Goal: Task Accomplishment & Management: Use online tool/utility

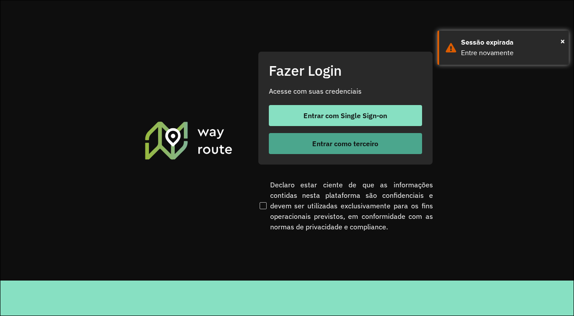
click at [363, 147] on span "Entrar como terceiro" at bounding box center [345, 143] width 66 height 7
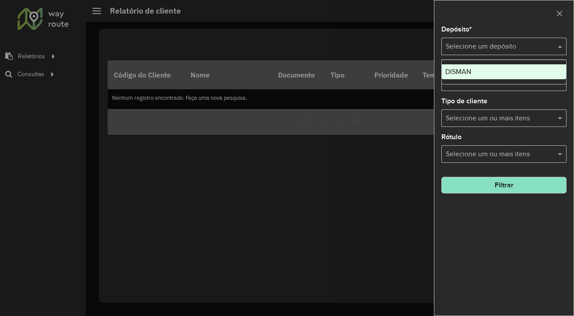
drag, startPoint x: 485, startPoint y: 42, endPoint x: 491, endPoint y: 48, distance: 8.4
click at [491, 48] on div "Selecione um depósito" at bounding box center [503, 47] width 125 height 18
click at [493, 62] on ng-dropdown-panel "DISMAN" at bounding box center [503, 72] width 125 height 25
click at [495, 65] on div "DISMAN" at bounding box center [504, 71] width 124 height 15
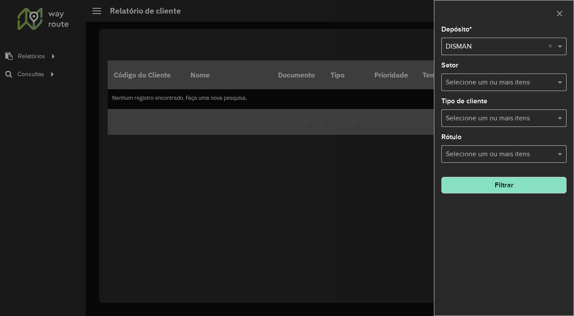
click at [506, 182] on button "Filtrar" at bounding box center [503, 185] width 125 height 17
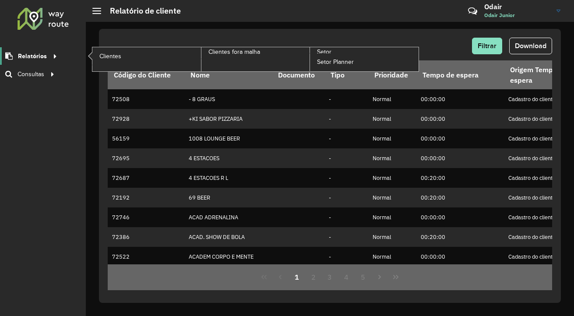
click at [57, 58] on div at bounding box center [53, 56] width 13 height 9
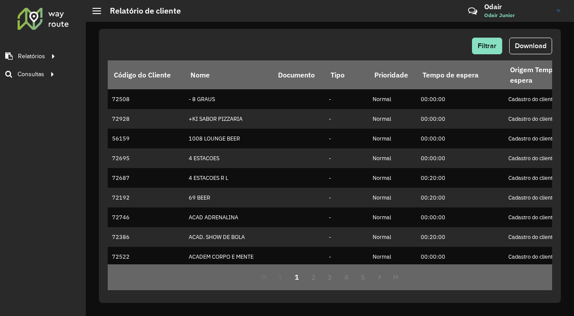
click at [540, 11] on span "Odair Junior" at bounding box center [517, 15] width 66 height 8
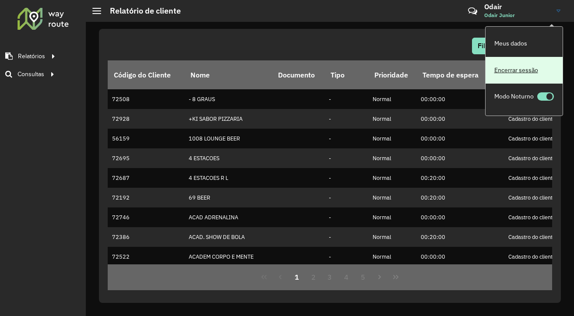
click at [548, 70] on link "Encerrar sessão" at bounding box center [523, 70] width 77 height 27
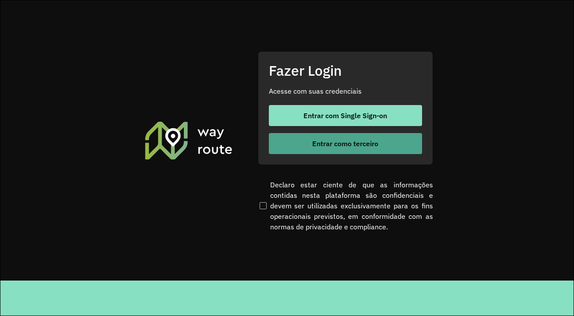
click at [320, 141] on span "Entrar como terceiro" at bounding box center [345, 143] width 66 height 7
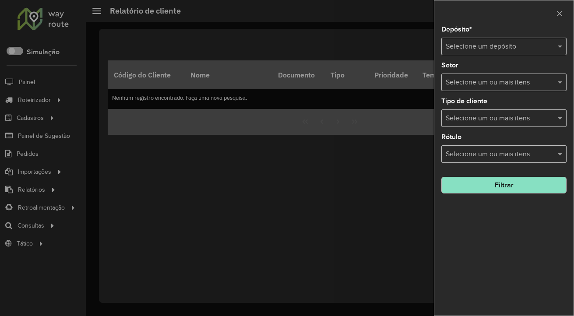
click at [56, 99] on div at bounding box center [287, 158] width 574 height 316
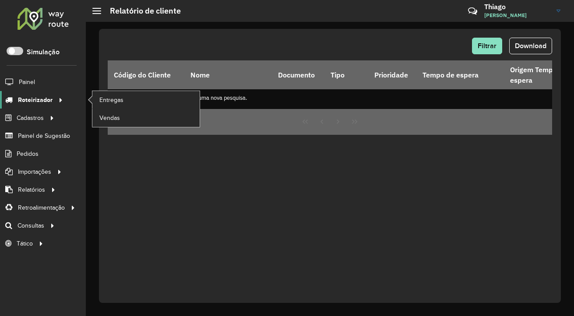
click at [60, 98] on icon at bounding box center [59, 99] width 7 height 13
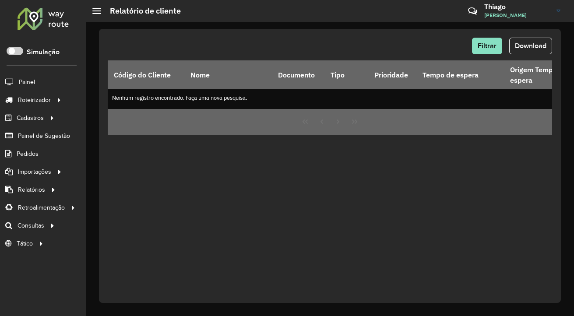
click at [551, 18] on link "Thiago Thiago Souza" at bounding box center [525, 11] width 83 height 23
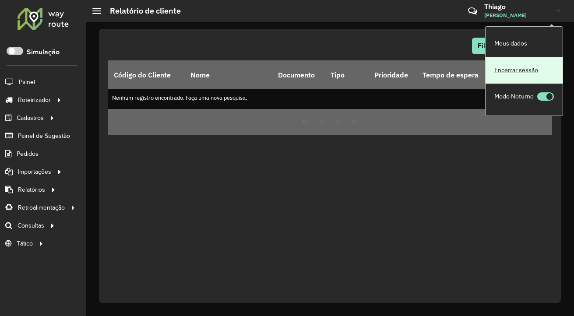
click at [531, 79] on link "Encerrar sessão" at bounding box center [523, 70] width 77 height 27
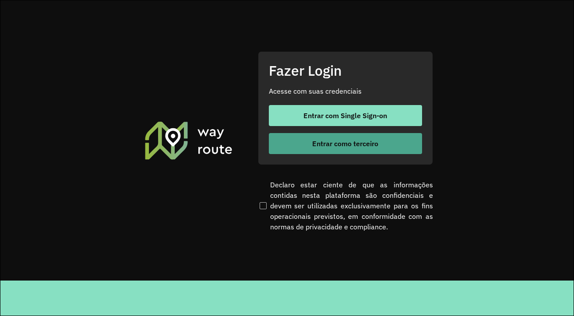
click at [333, 148] on button "Entrar como terceiro" at bounding box center [345, 143] width 153 height 21
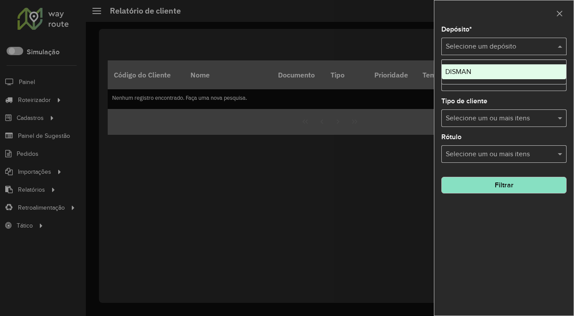
click at [524, 53] on div "Selecione um depósito" at bounding box center [503, 47] width 125 height 18
click at [524, 70] on div "DISMAN" at bounding box center [504, 71] width 124 height 15
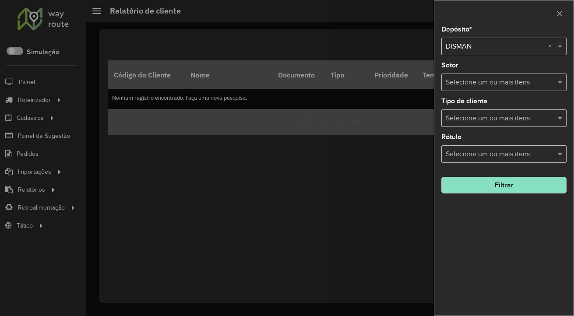
click at [518, 185] on button "Filtrar" at bounding box center [503, 185] width 125 height 17
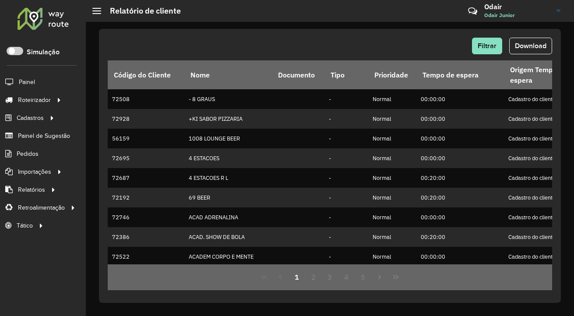
click at [37, 248] on div "Roteirizador AmbevTech Simulação Painel Roteirizador Entregas Vendas Cadastros …" at bounding box center [43, 158] width 86 height 316
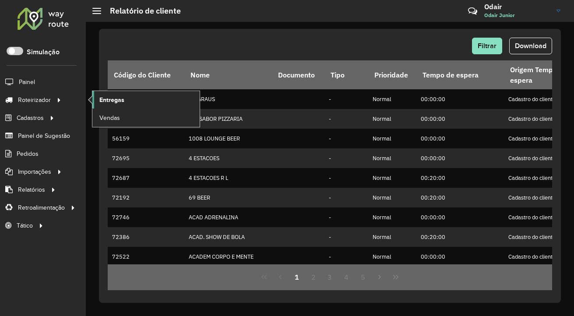
click at [96, 96] on link "Entregas" at bounding box center [145, 100] width 107 height 18
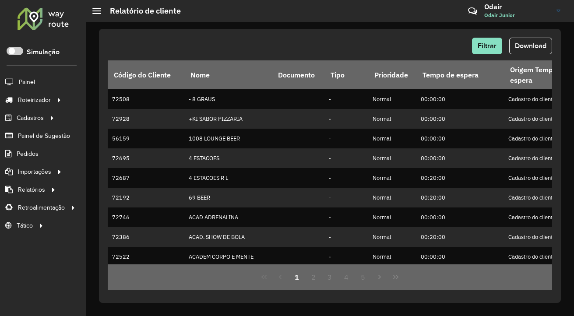
click at [512, 7] on h3 "Odair" at bounding box center [517, 7] width 66 height 8
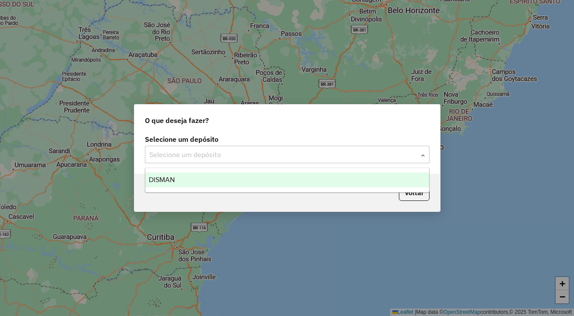
click at [324, 153] on input "text" at bounding box center [278, 155] width 258 height 11
click at [302, 178] on div "DISMAN" at bounding box center [287, 179] width 284 height 15
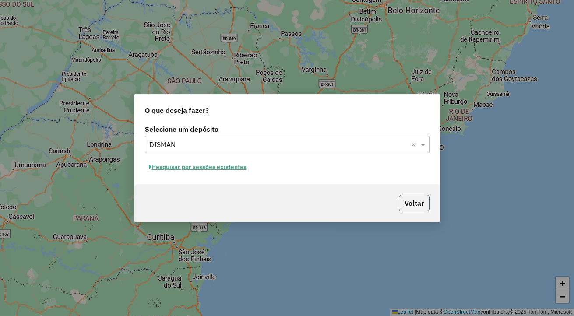
click at [411, 197] on button "Voltar" at bounding box center [414, 203] width 31 height 17
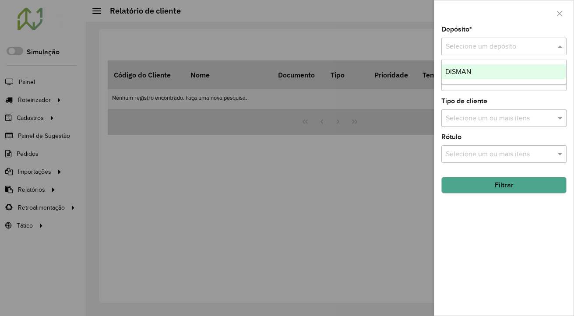
click at [481, 55] on div "Selecione um depósito" at bounding box center [503, 47] width 125 height 18
click at [397, 201] on div at bounding box center [287, 158] width 574 height 316
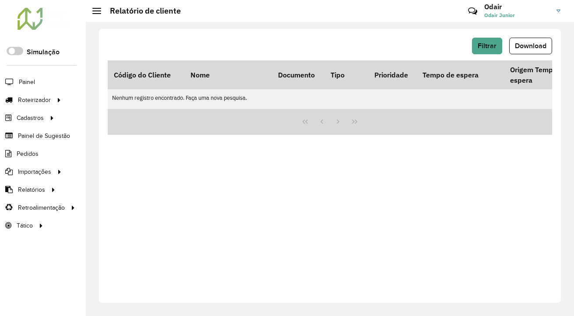
click at [563, 7] on link "Odair Odair Junior" at bounding box center [525, 11] width 83 height 23
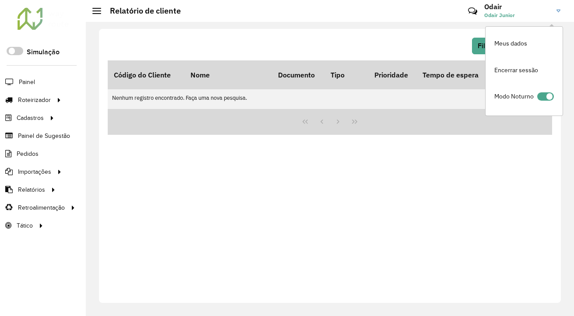
click at [491, 164] on div "Filtrar Download Código do Cliente Nome Documento Tipo Prioridade Tempo de espe…" at bounding box center [330, 166] width 462 height 274
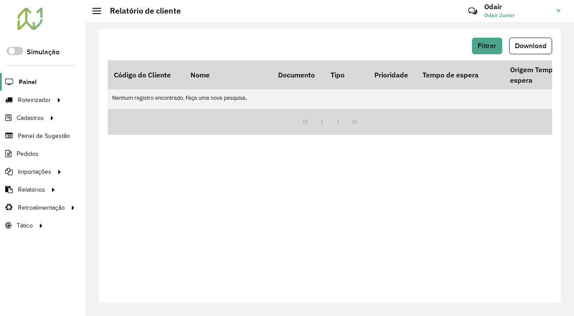
click at [21, 90] on link "Painel" at bounding box center [18, 82] width 37 height 18
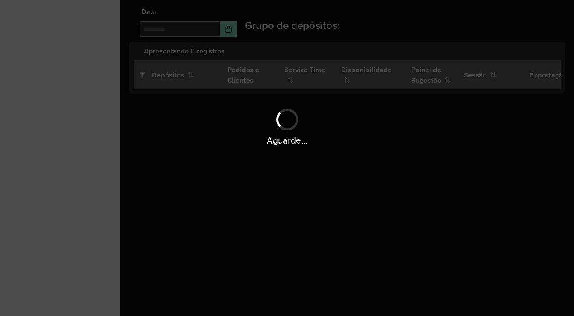
type input "**********"
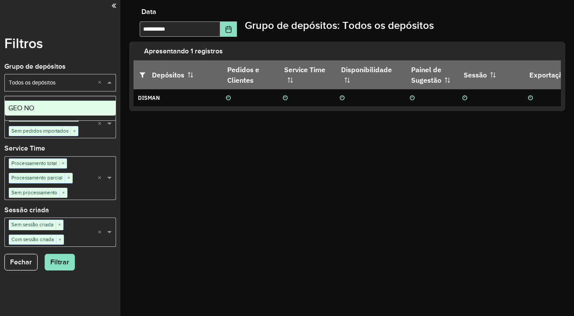
click at [107, 83] on span at bounding box center [110, 82] width 11 height 9
click at [95, 107] on div "GEO NO" at bounding box center [60, 108] width 111 height 15
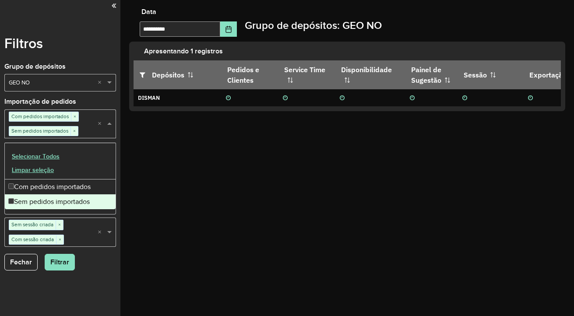
click at [99, 114] on div "Selecione uma opção Com pedidos importados × Sem pedidos importados × ×" at bounding box center [60, 123] width 112 height 29
click at [163, 155] on div "**********" at bounding box center [347, 158] width 454 height 316
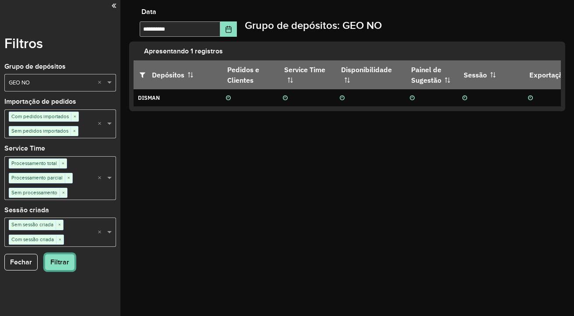
click at [62, 266] on button "Filtrar" at bounding box center [60, 262] width 30 height 17
click at [72, 127] on span "×" at bounding box center [73, 131] width 7 height 9
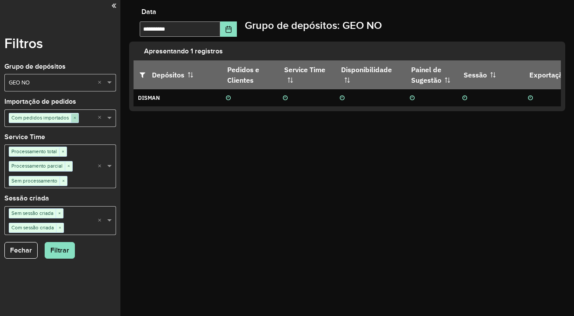
click at [72, 122] on span "×" at bounding box center [74, 118] width 7 height 9
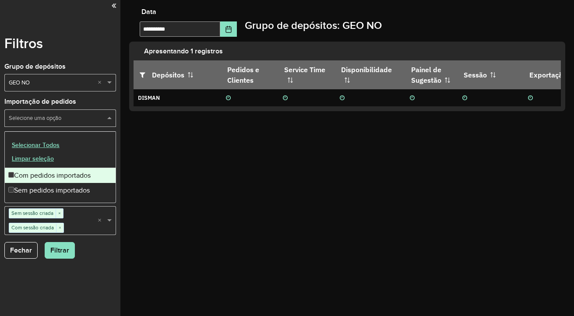
click at [89, 120] on input "text" at bounding box center [56, 118] width 98 height 9
click at [75, 168] on div "Com pedidos importados" at bounding box center [60, 175] width 111 height 15
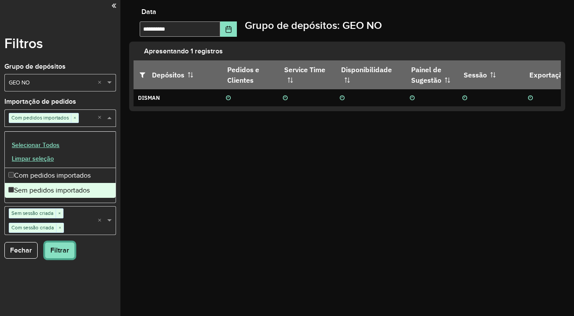
click at [54, 253] on button "Filtrar" at bounding box center [60, 250] width 30 height 17
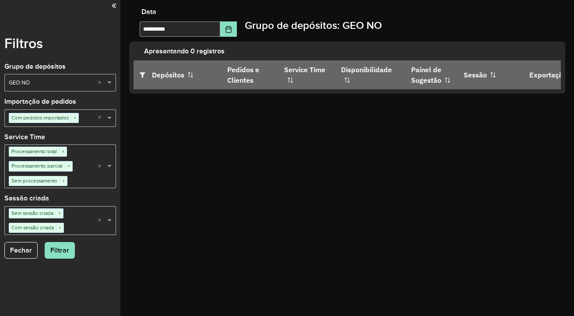
click at [26, 261] on div "Filtros Grupo de depósitos Selecione um grupo × GEO NO × Importação de pedidos …" at bounding box center [60, 158] width 120 height 316
click at [24, 248] on button "Fechar" at bounding box center [20, 250] width 33 height 17
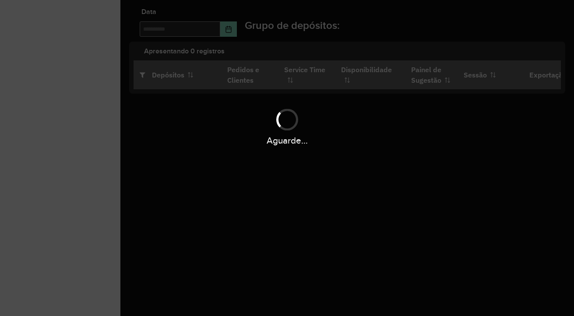
type input "**********"
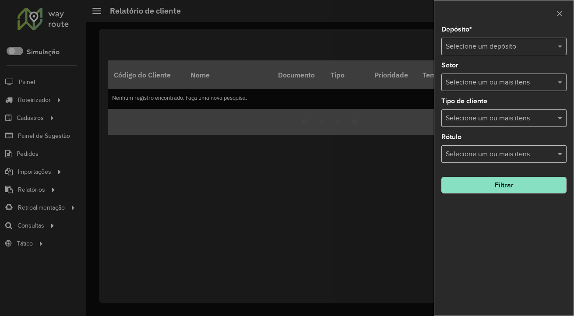
click at [507, 49] on input "text" at bounding box center [495, 47] width 99 height 11
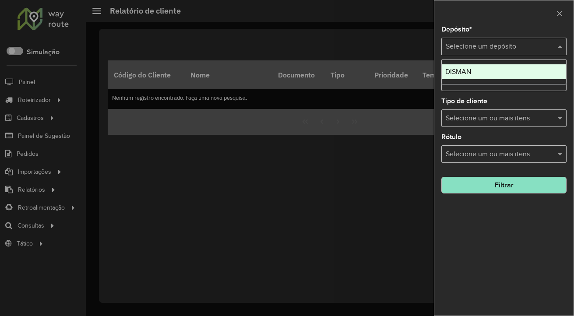
click at [504, 67] on div "DISMAN" at bounding box center [504, 71] width 124 height 15
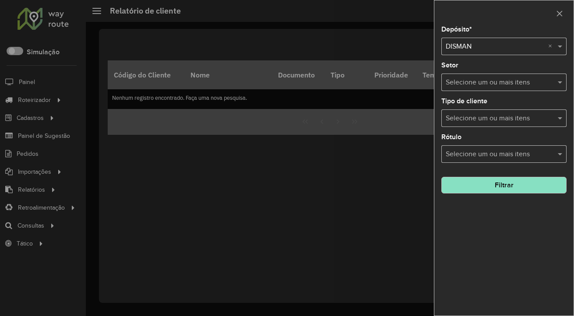
click at [515, 184] on button "Filtrar" at bounding box center [503, 185] width 125 height 17
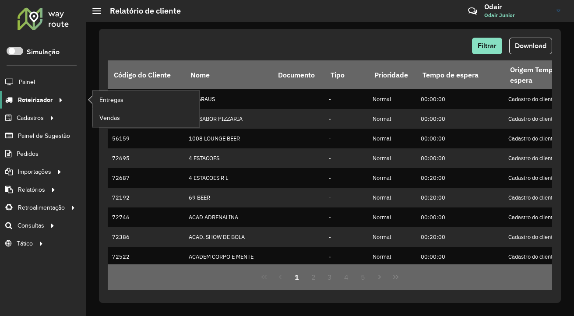
click at [21, 95] on span "Roteirizador" at bounding box center [35, 99] width 35 height 9
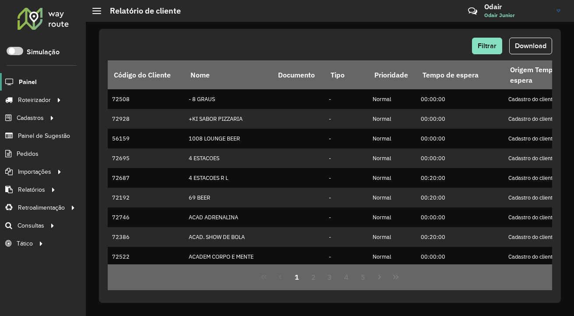
click at [29, 80] on span "Painel" at bounding box center [28, 81] width 18 height 9
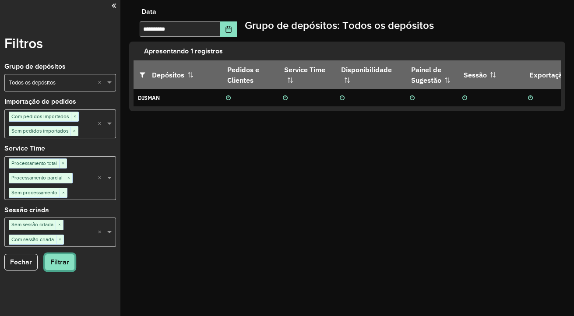
click at [54, 255] on button "Filtrar" at bounding box center [60, 262] width 30 height 17
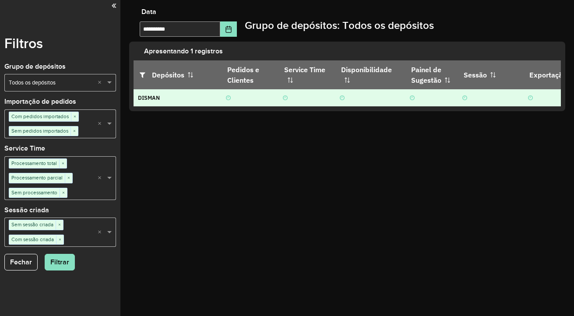
click at [214, 91] on td "DISMAN" at bounding box center [178, 98] width 88 height 18
click at [225, 94] on td at bounding box center [249, 98] width 57 height 18
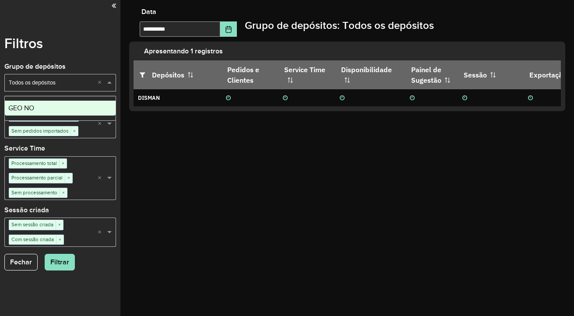
click at [83, 88] on div "Selecione um grupo × Todos os depósitos ×" at bounding box center [60, 83] width 112 height 18
click at [79, 102] on div "GEO NO" at bounding box center [60, 108] width 111 height 15
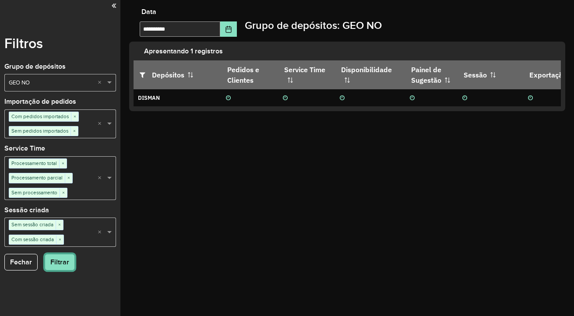
click at [73, 259] on button "Filtrar" at bounding box center [60, 262] width 30 height 17
click at [235, 24] on button "Choose Date" at bounding box center [228, 28] width 17 height 15
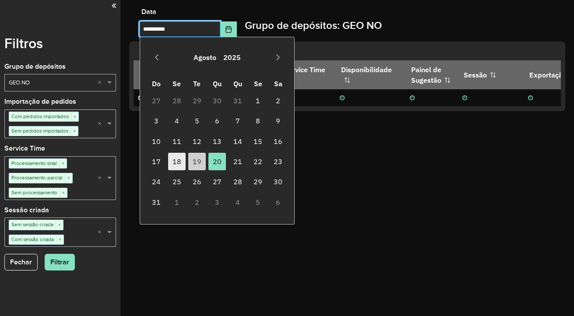
click at [177, 165] on span "18" at bounding box center [177, 162] width 18 height 18
type input "**********"
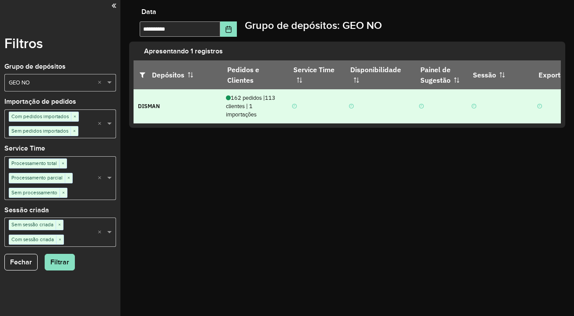
click at [217, 110] on td "DISMAN" at bounding box center [178, 106] width 88 height 34
click at [250, 108] on div "162 pedidos | 113 clientes | 1 importações" at bounding box center [254, 106] width 57 height 25
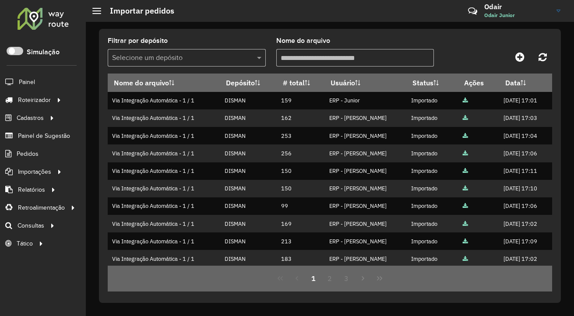
click at [50, 8] on div at bounding box center [43, 18] width 53 height 23
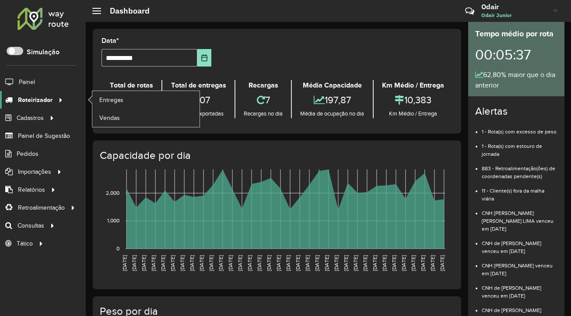
click at [39, 96] on span "Roteirizador" at bounding box center [35, 99] width 35 height 9
click at [135, 96] on link "Entregas" at bounding box center [145, 100] width 107 height 18
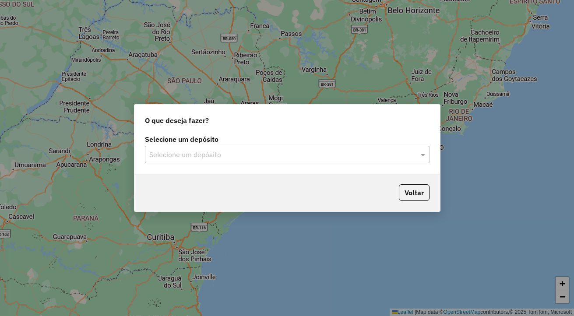
click at [258, 151] on input "text" at bounding box center [278, 155] width 258 height 11
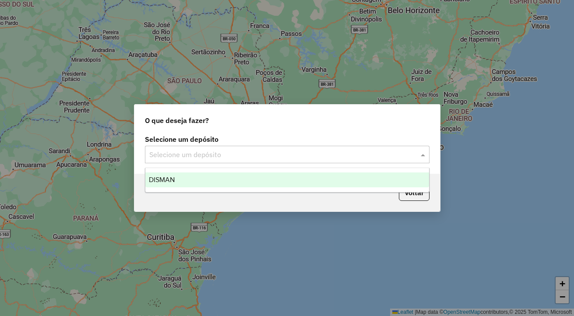
click at [249, 182] on div "DISMAN" at bounding box center [287, 179] width 284 height 15
click at [225, 160] on div "Selecione um depósito" at bounding box center [287, 155] width 285 height 18
click at [232, 184] on div "DISMAN" at bounding box center [287, 179] width 284 height 15
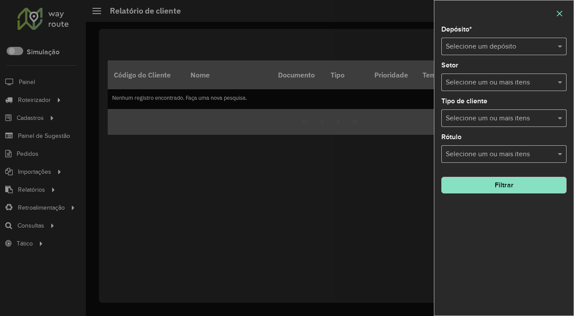
click at [562, 15] on icon "button" at bounding box center [559, 13] width 7 height 7
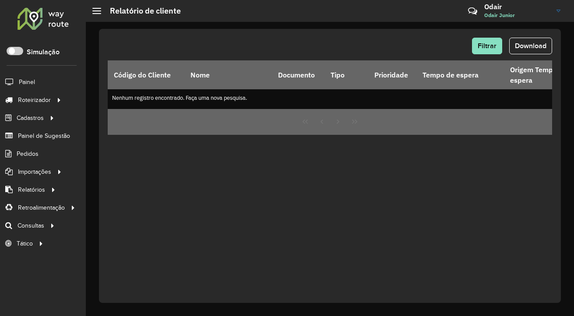
click at [524, 13] on span "Odair Junior" at bounding box center [517, 15] width 66 height 8
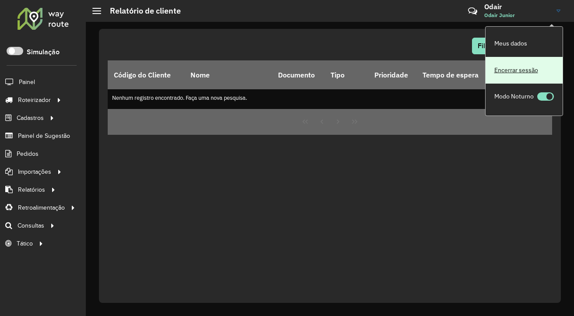
click at [531, 77] on link "Encerrar sessão" at bounding box center [523, 70] width 77 height 27
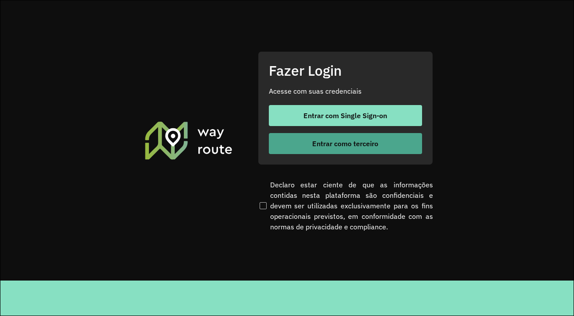
click at [336, 141] on span "Entrar como terceiro" at bounding box center [345, 143] width 66 height 7
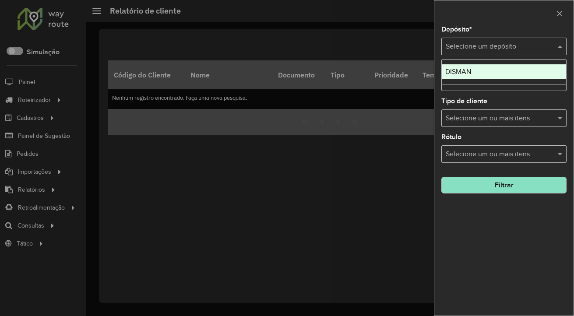
click at [461, 43] on input "text" at bounding box center [495, 47] width 99 height 11
click at [476, 69] on div "DISMAN" at bounding box center [504, 71] width 124 height 15
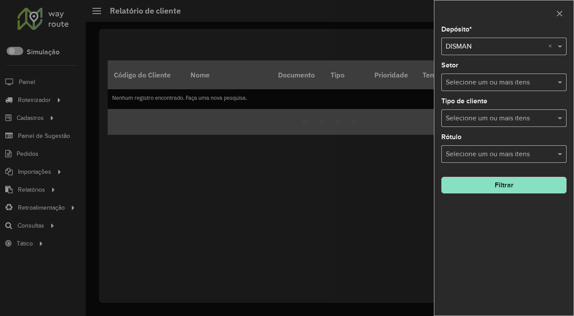
click at [508, 185] on button "Filtrar" at bounding box center [503, 185] width 125 height 17
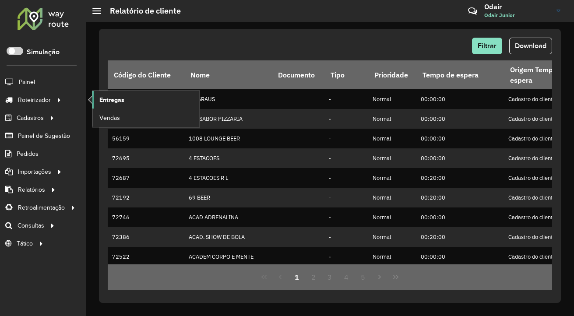
click at [106, 97] on span "Entregas" at bounding box center [111, 99] width 25 height 9
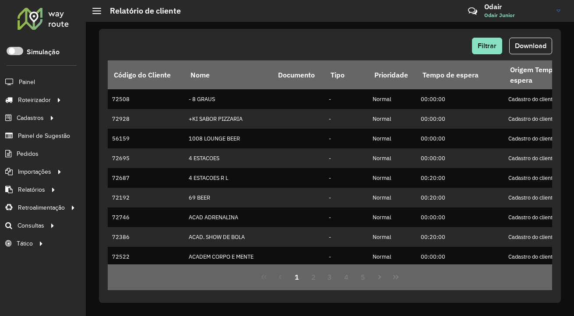
click at [514, 7] on h3 "Odair" at bounding box center [517, 7] width 66 height 8
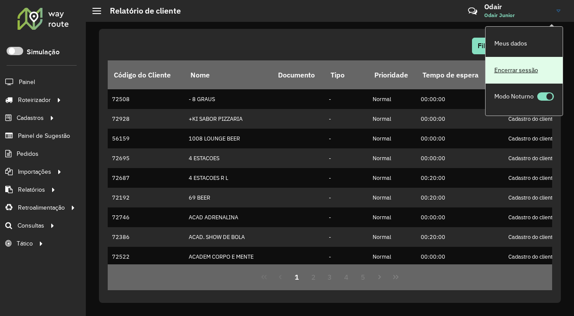
click at [509, 61] on link "Encerrar sessão" at bounding box center [523, 70] width 77 height 27
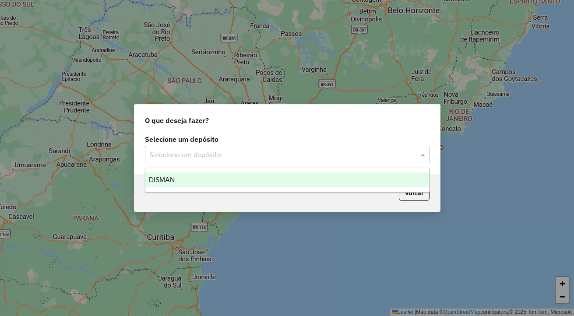
click at [288, 150] on input "text" at bounding box center [278, 155] width 258 height 11
click at [286, 170] on ng-dropdown-panel "DISMAN" at bounding box center [287, 180] width 285 height 25
click at [285, 175] on div "DISMAN" at bounding box center [287, 179] width 284 height 15
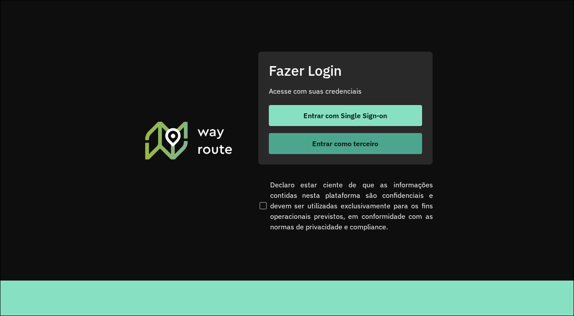
click at [353, 150] on button "Entrar como terceiro" at bounding box center [345, 143] width 153 height 21
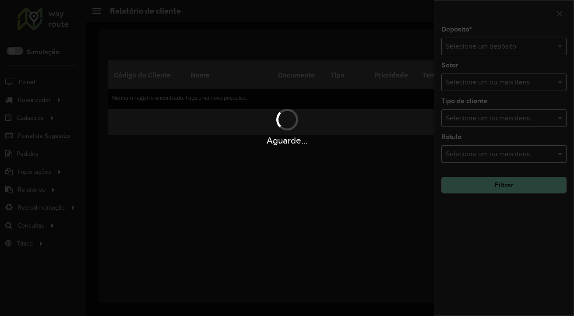
click at [196, 169] on body "Aguarde... Pop-up bloqueado! Seu navegador bloqueou automáticamente a abertura …" at bounding box center [287, 158] width 574 height 316
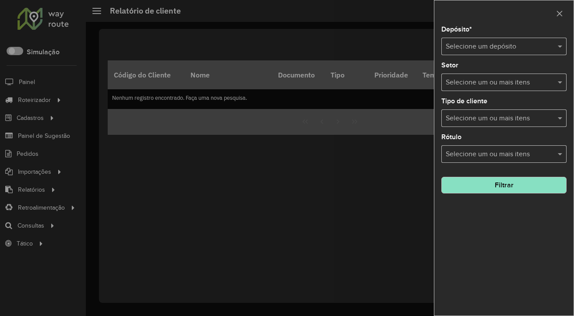
click at [39, 98] on div at bounding box center [287, 158] width 574 height 316
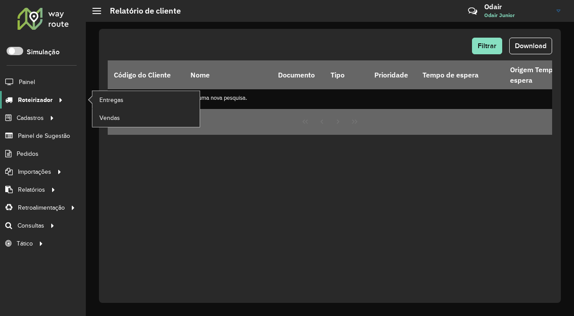
click at [54, 100] on div at bounding box center [59, 99] width 13 height 9
click at [134, 101] on link "Entregas" at bounding box center [145, 100] width 107 height 18
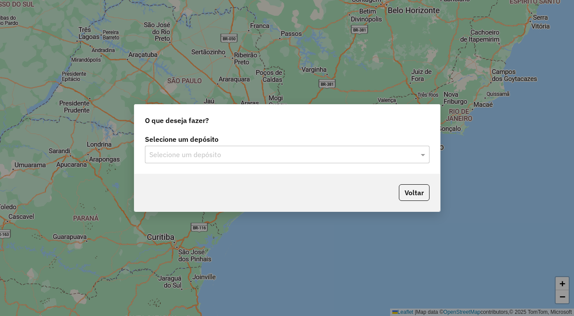
click at [291, 150] on input "text" at bounding box center [278, 155] width 258 height 11
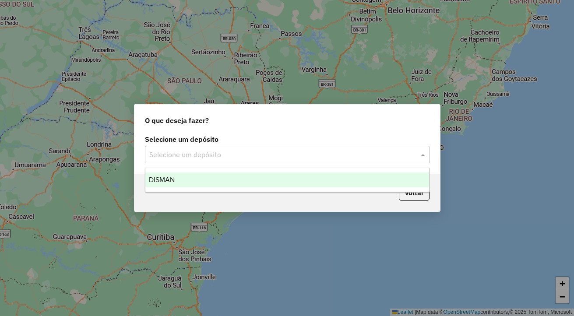
click at [249, 175] on div "DISMAN" at bounding box center [287, 179] width 284 height 15
